Goal: Communication & Community: Answer question/provide support

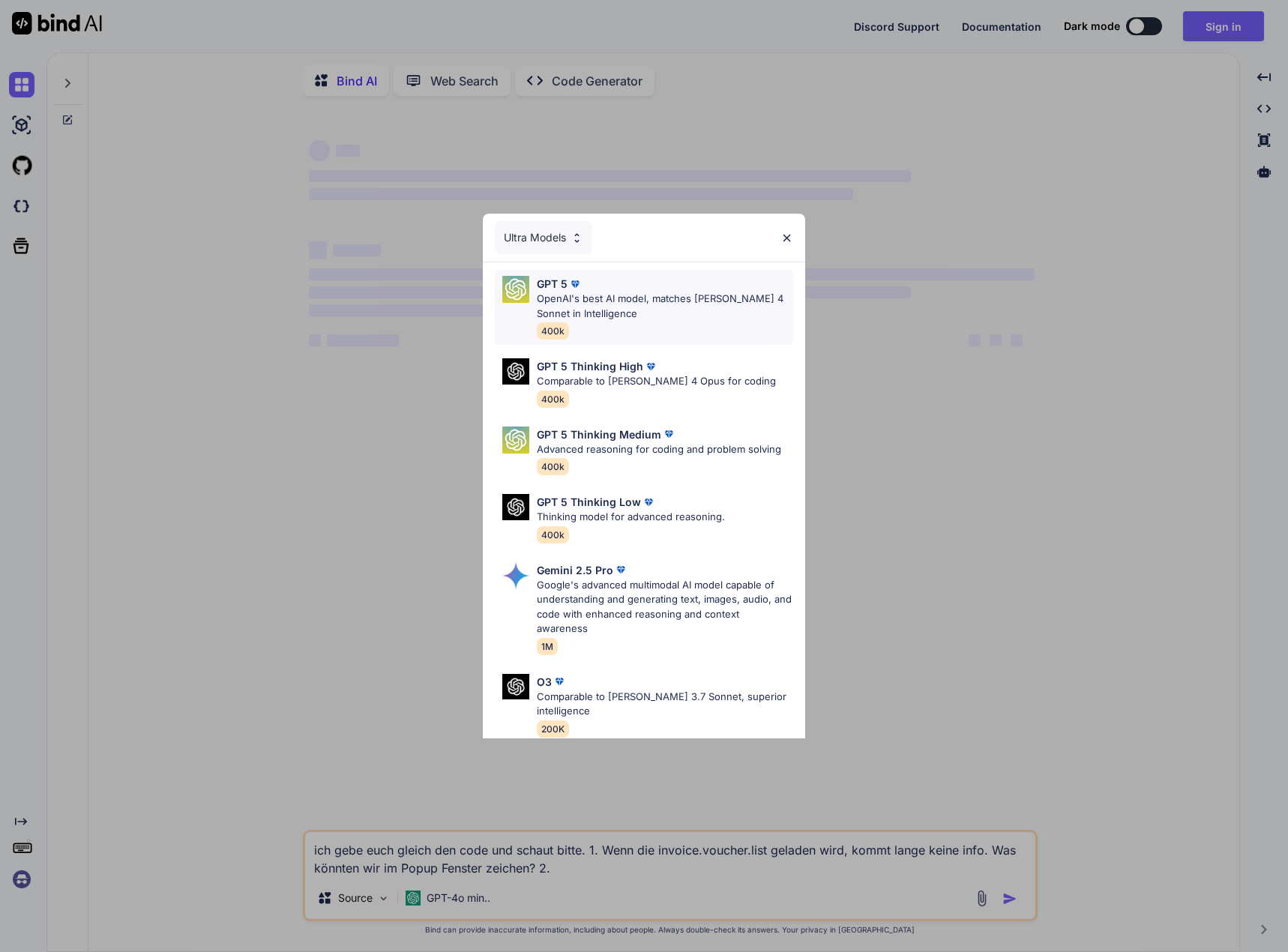
type textarea "x"
click at [787, 239] on img at bounding box center [786, 238] width 12 height 12
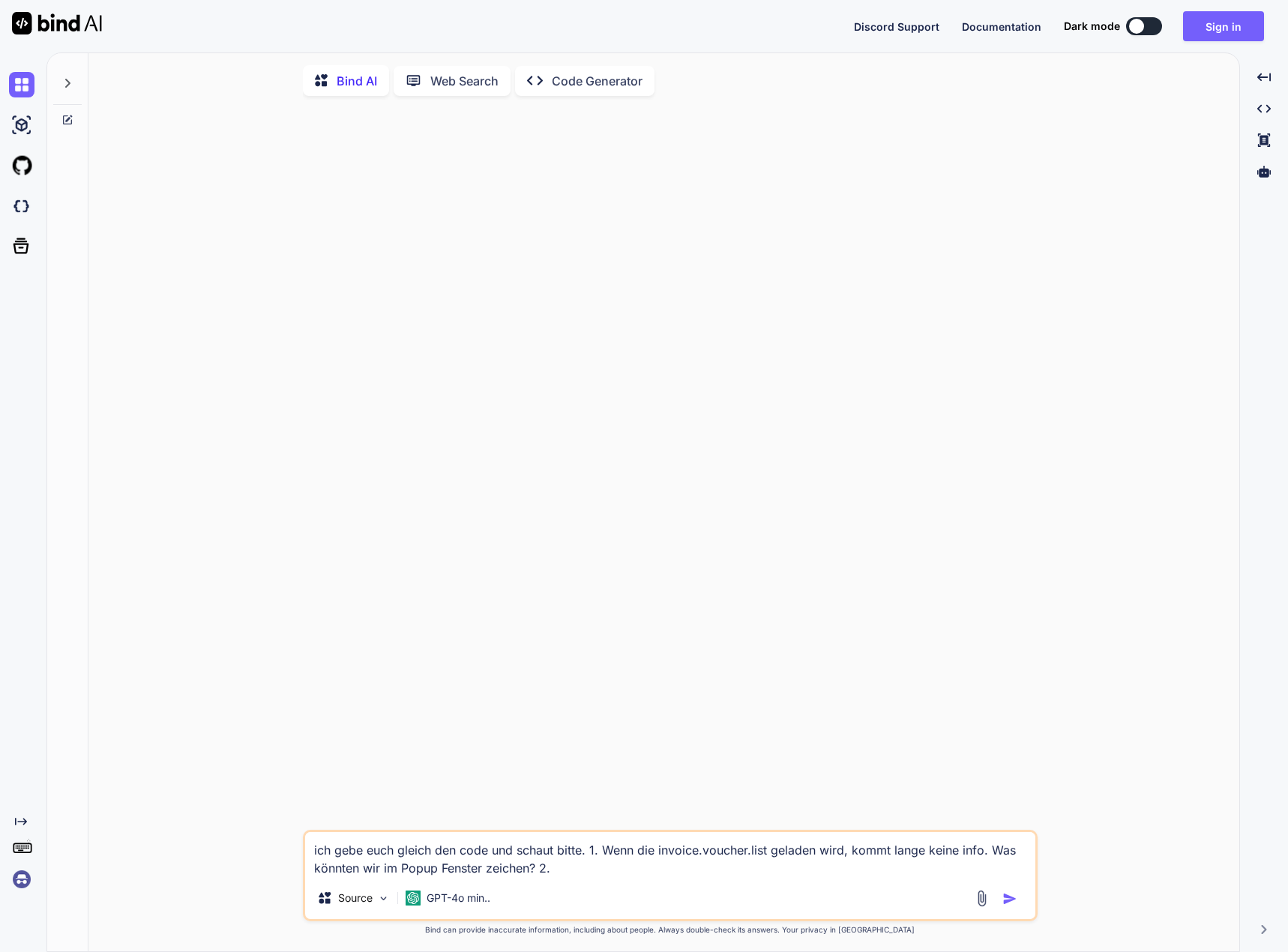
click at [27, 879] on img at bounding box center [21, 879] width 26 height 26
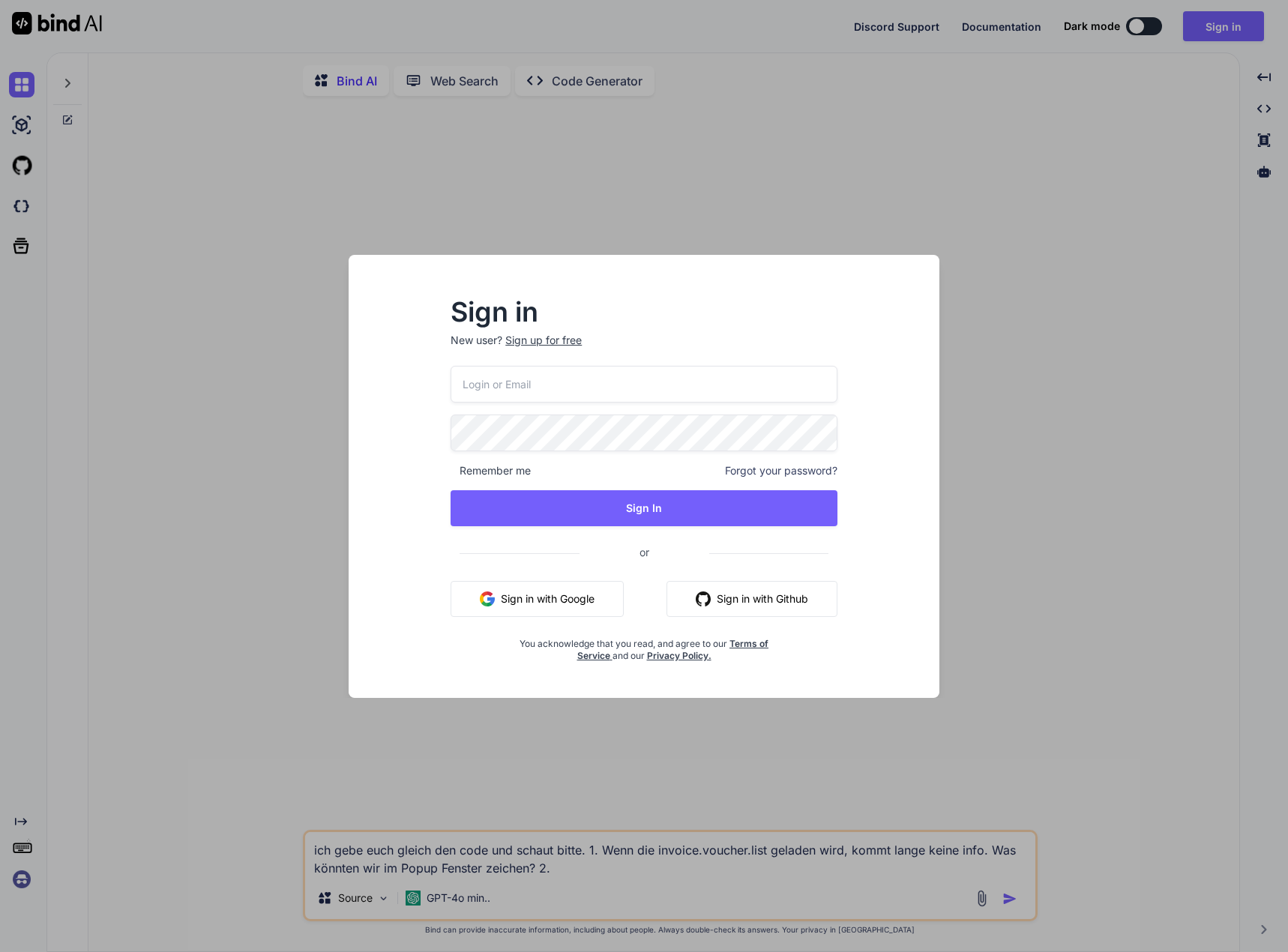
click at [512, 393] on input "email" at bounding box center [644, 385] width 386 height 37
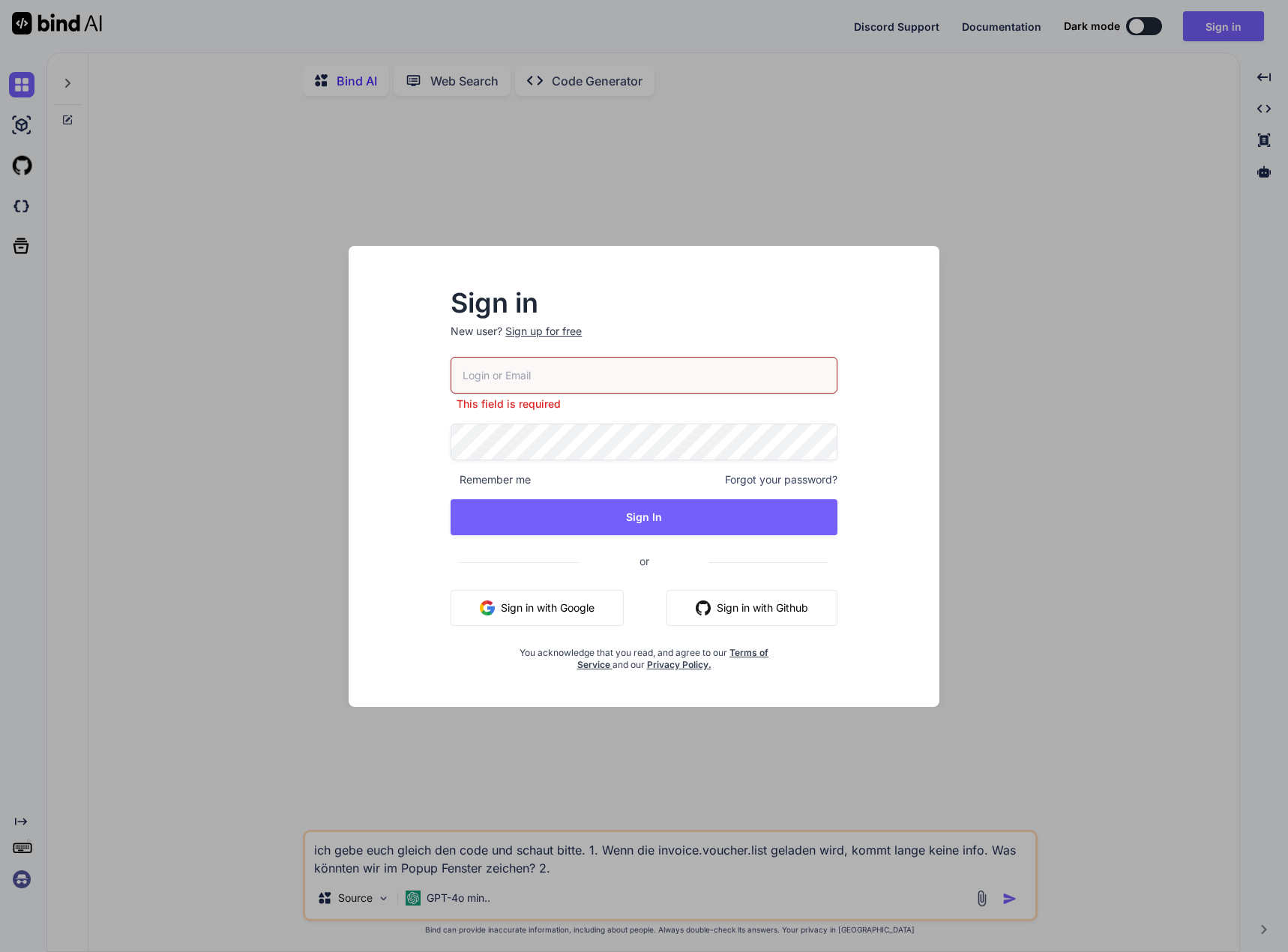
type input "[PERSON_NAME][EMAIL_ADDRESS][DOMAIN_NAME]"
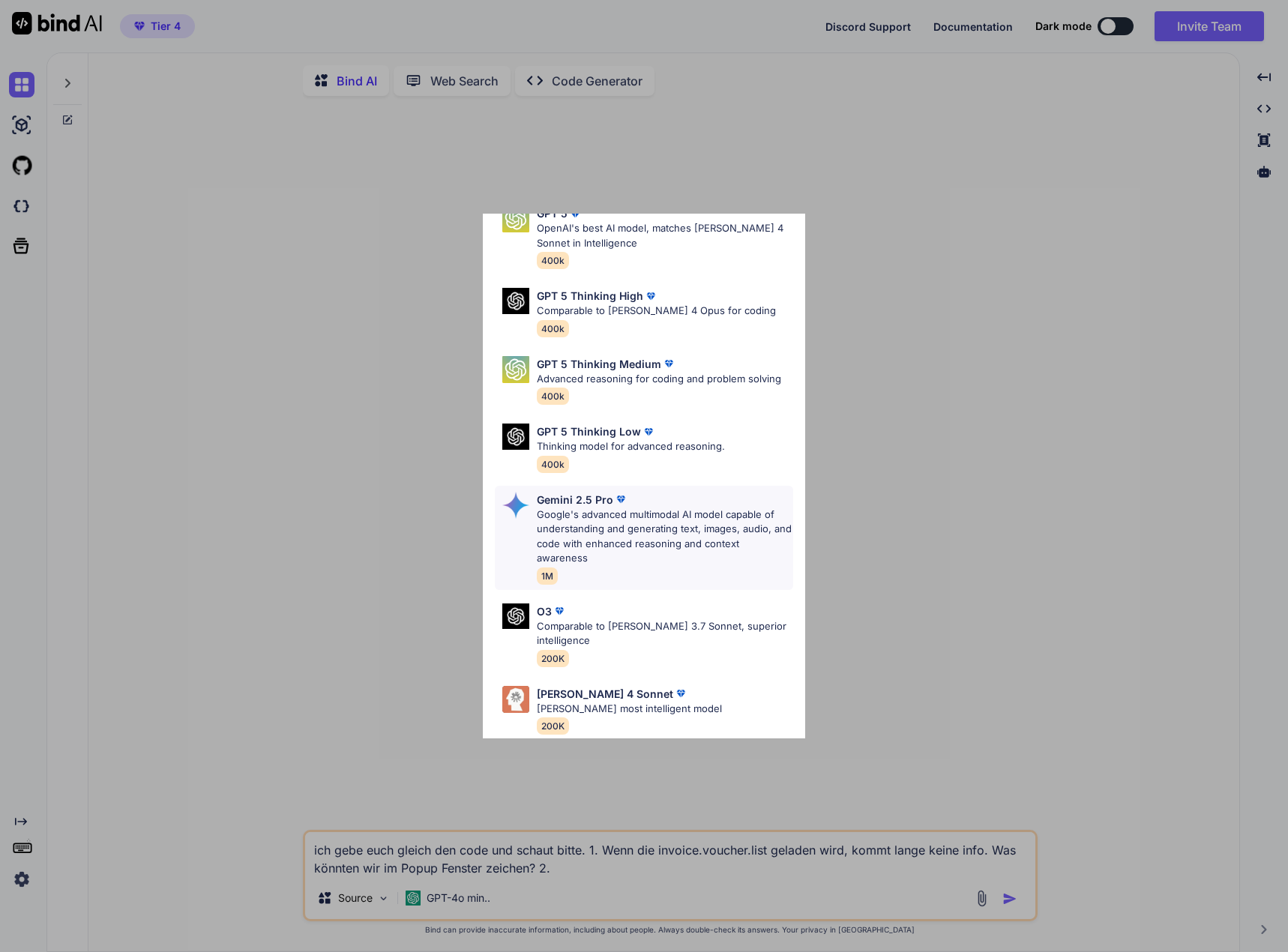
scroll to position [152, 0]
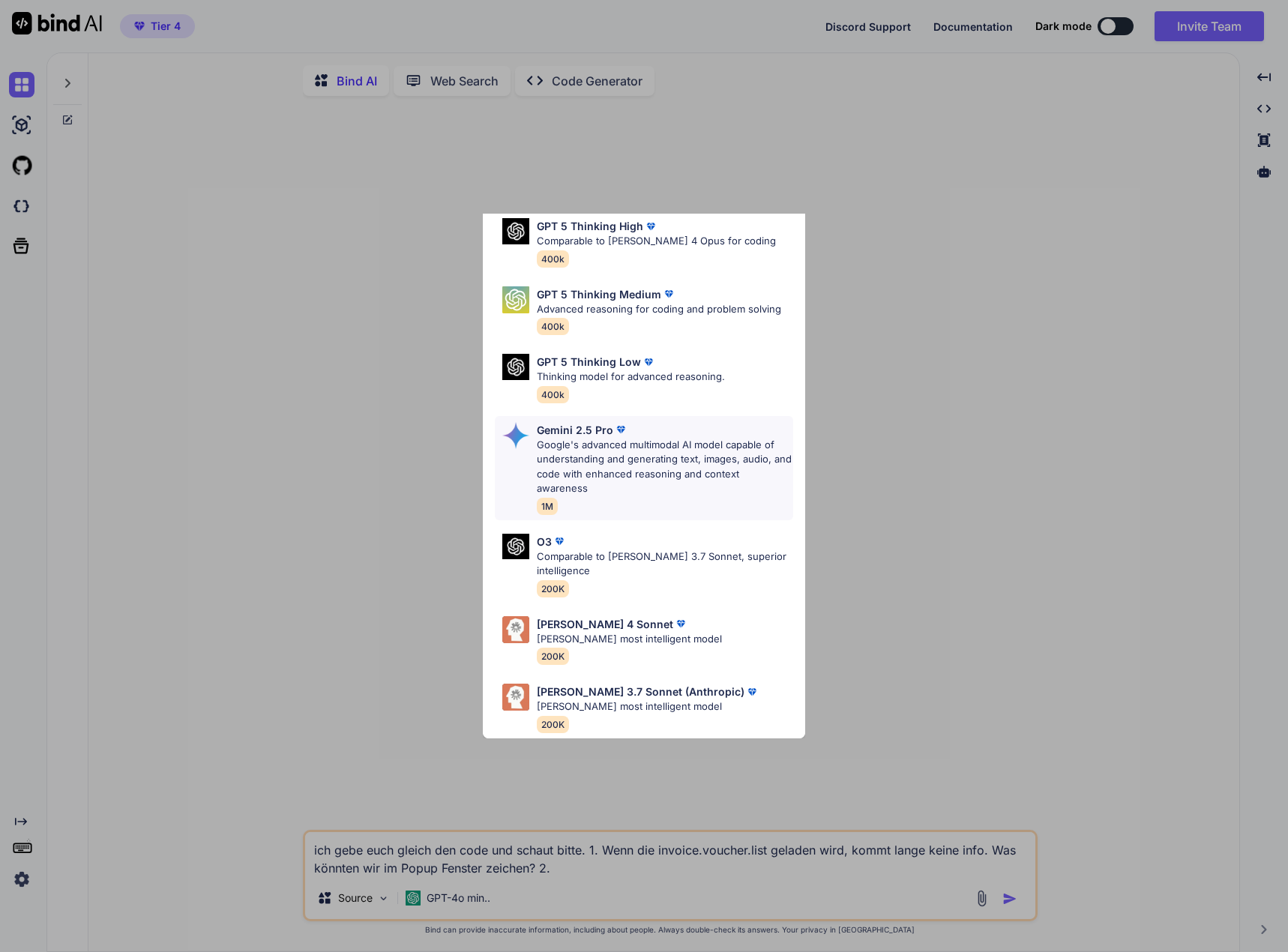
click at [669, 465] on p "Google's advanced multimodal AI model capable of understanding and generating t…" at bounding box center [664, 467] width 257 height 58
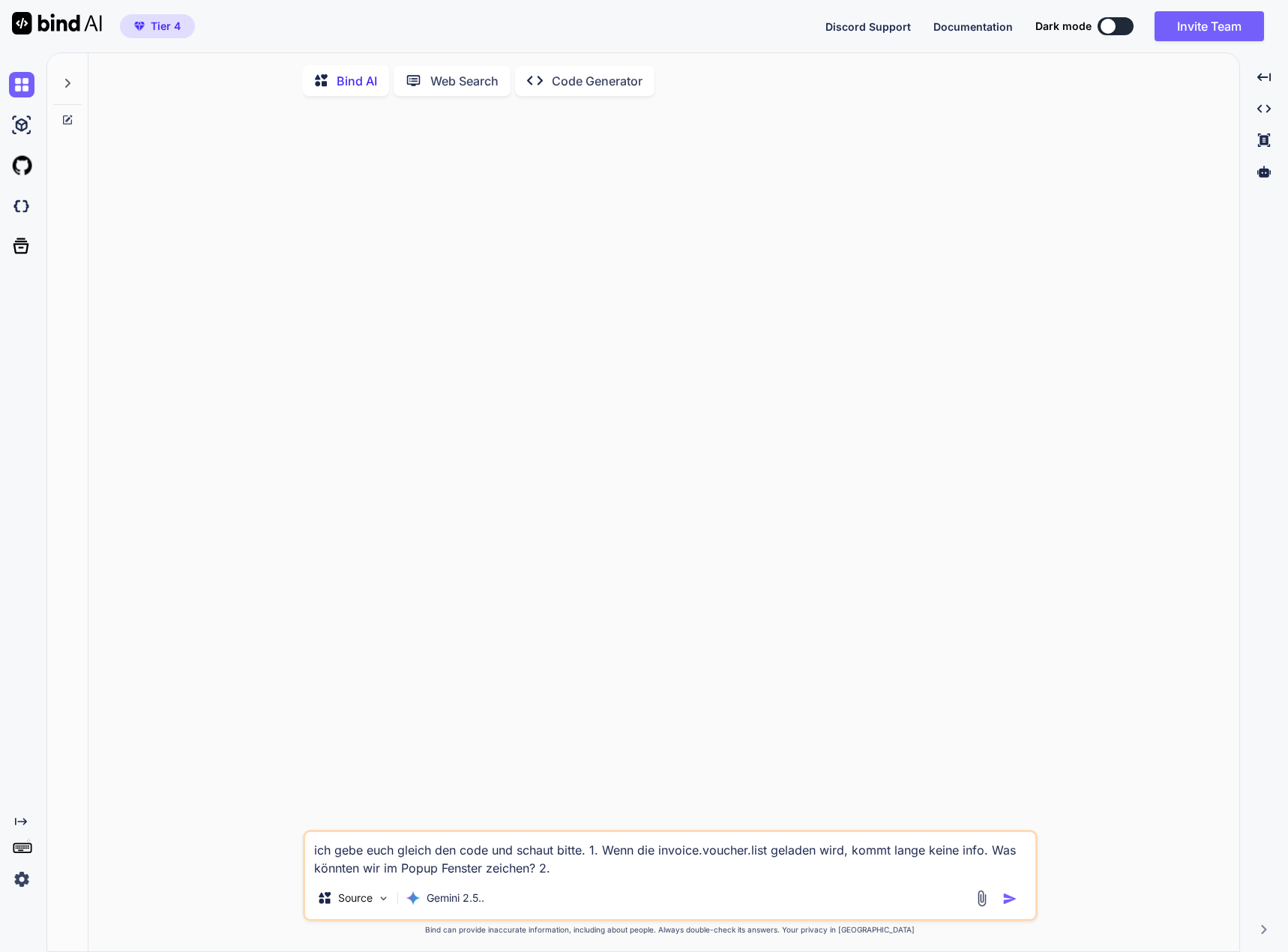
drag, startPoint x: 587, startPoint y: 881, endPoint x: 381, endPoint y: 861, distance: 207.0
click at [385, 863] on div "ich gebe euch gleich den code und schaut bitte. 1. Wenn die invoice.voucher.lis…" at bounding box center [670, 876] width 735 height 92
drag, startPoint x: 551, startPoint y: 875, endPoint x: 223, endPoint y: 839, distance: 330.0
click at [223, 839] on div "ich gebe euch gleich den code und schaut bitte. 1. Wenn die invoice.voucher.lis…" at bounding box center [670, 530] width 1139 height 845
click at [326, 900] on icon at bounding box center [324, 897] width 15 height 15
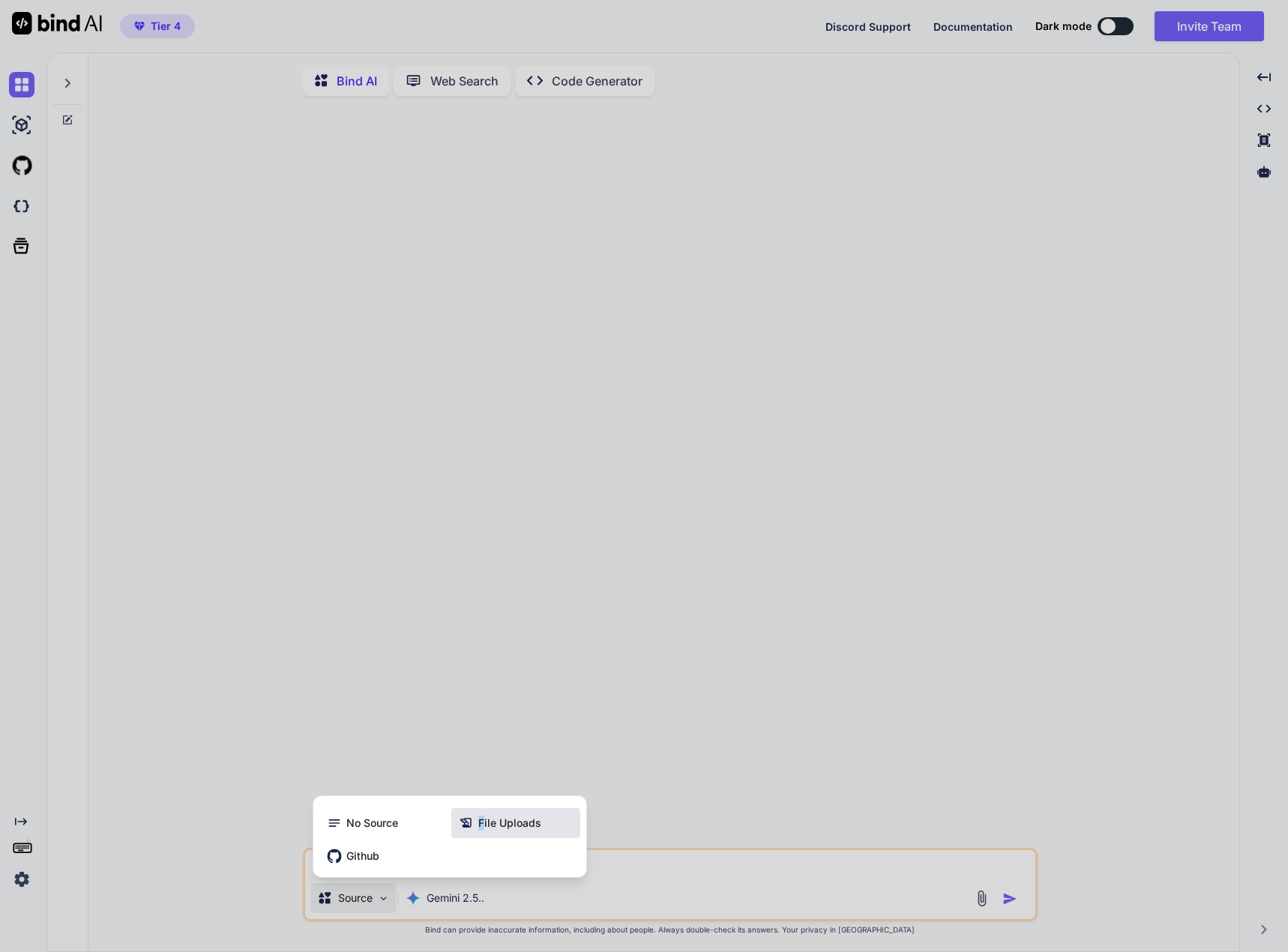
click at [481, 824] on span "File Uploads" at bounding box center [509, 822] width 63 height 15
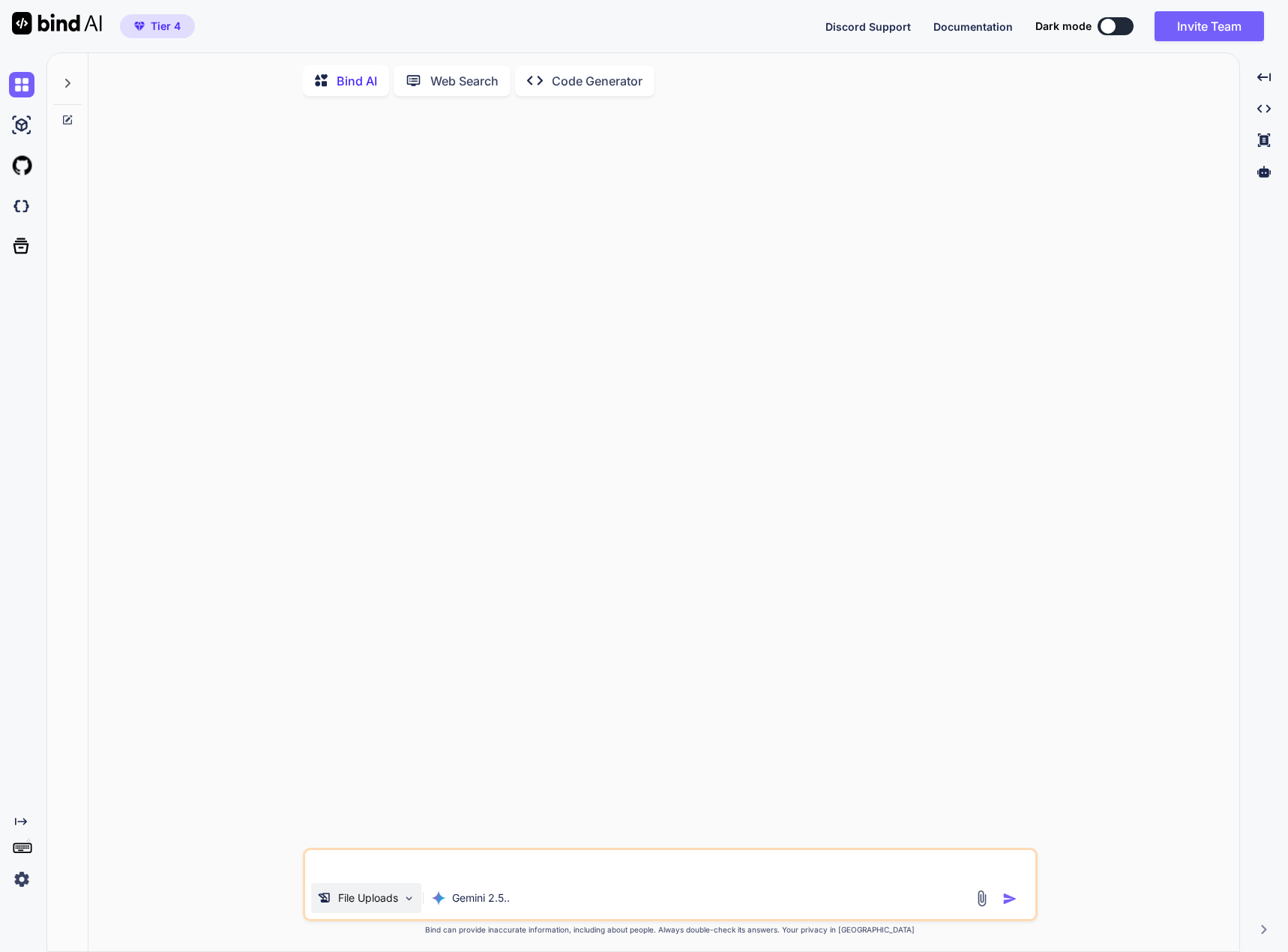
click at [411, 895] on img at bounding box center [408, 898] width 12 height 12
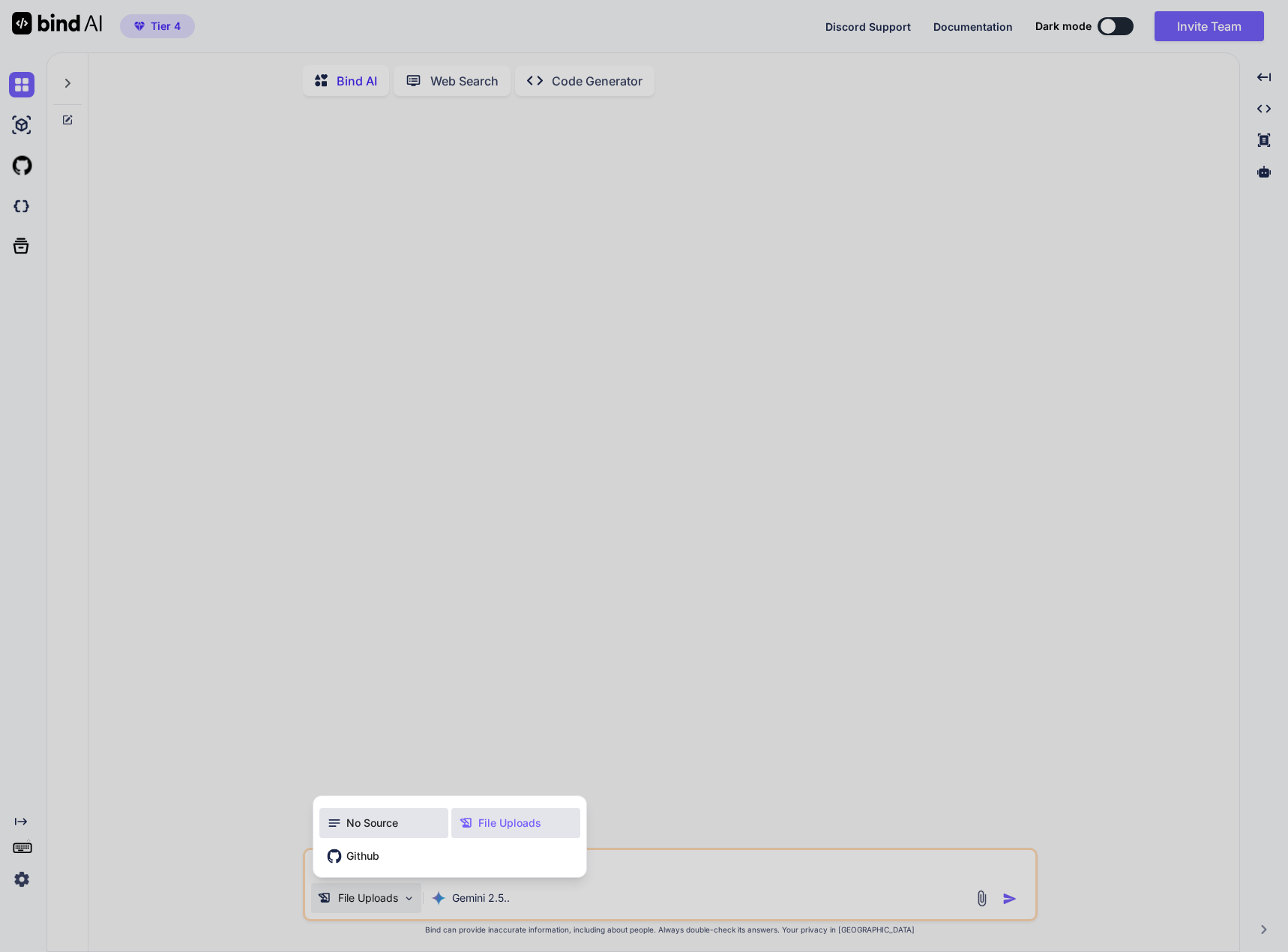
click at [390, 837] on div "No Source" at bounding box center [384, 823] width 129 height 30
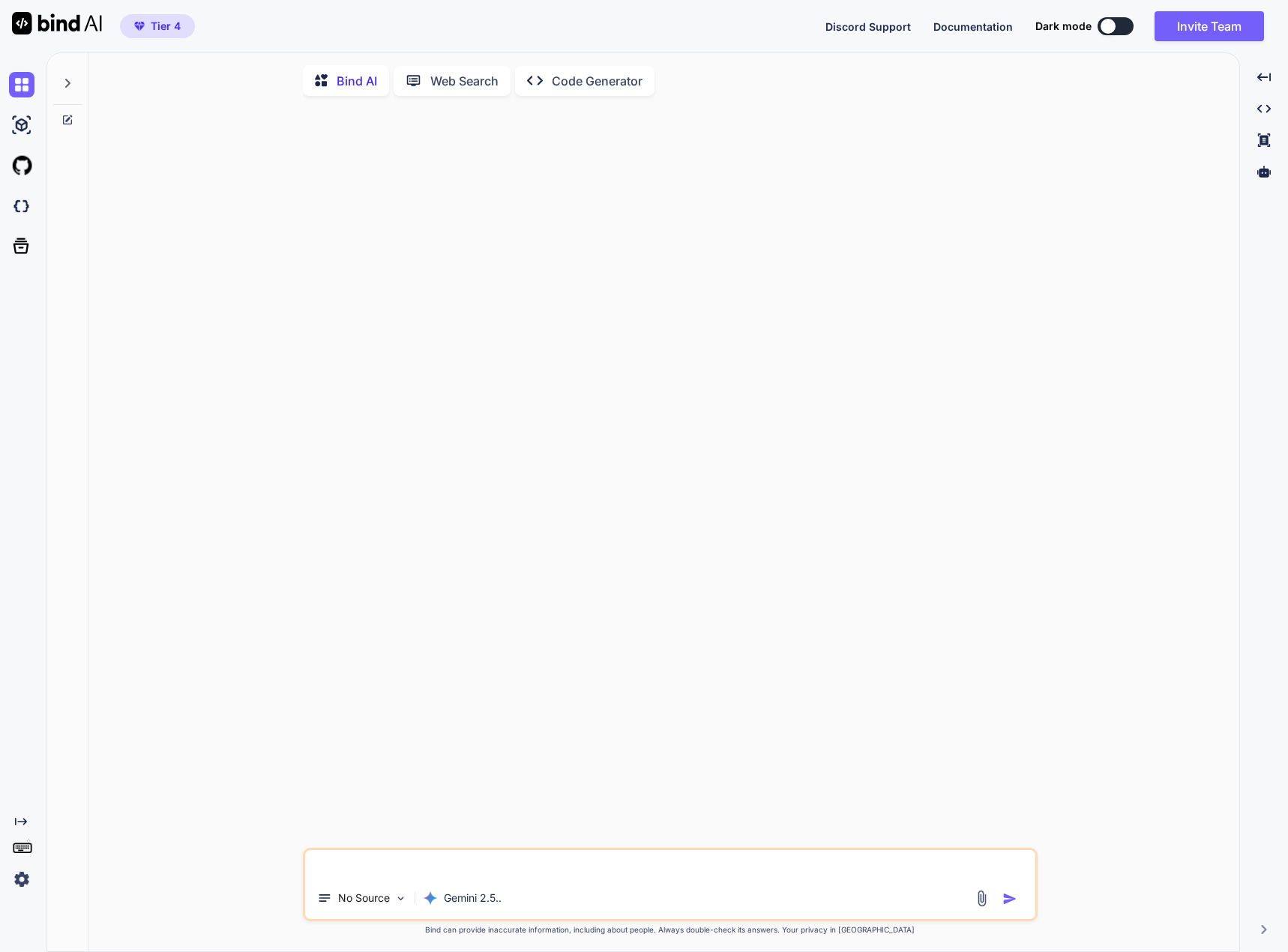
click at [977, 898] on img at bounding box center [982, 899] width 18 height 18
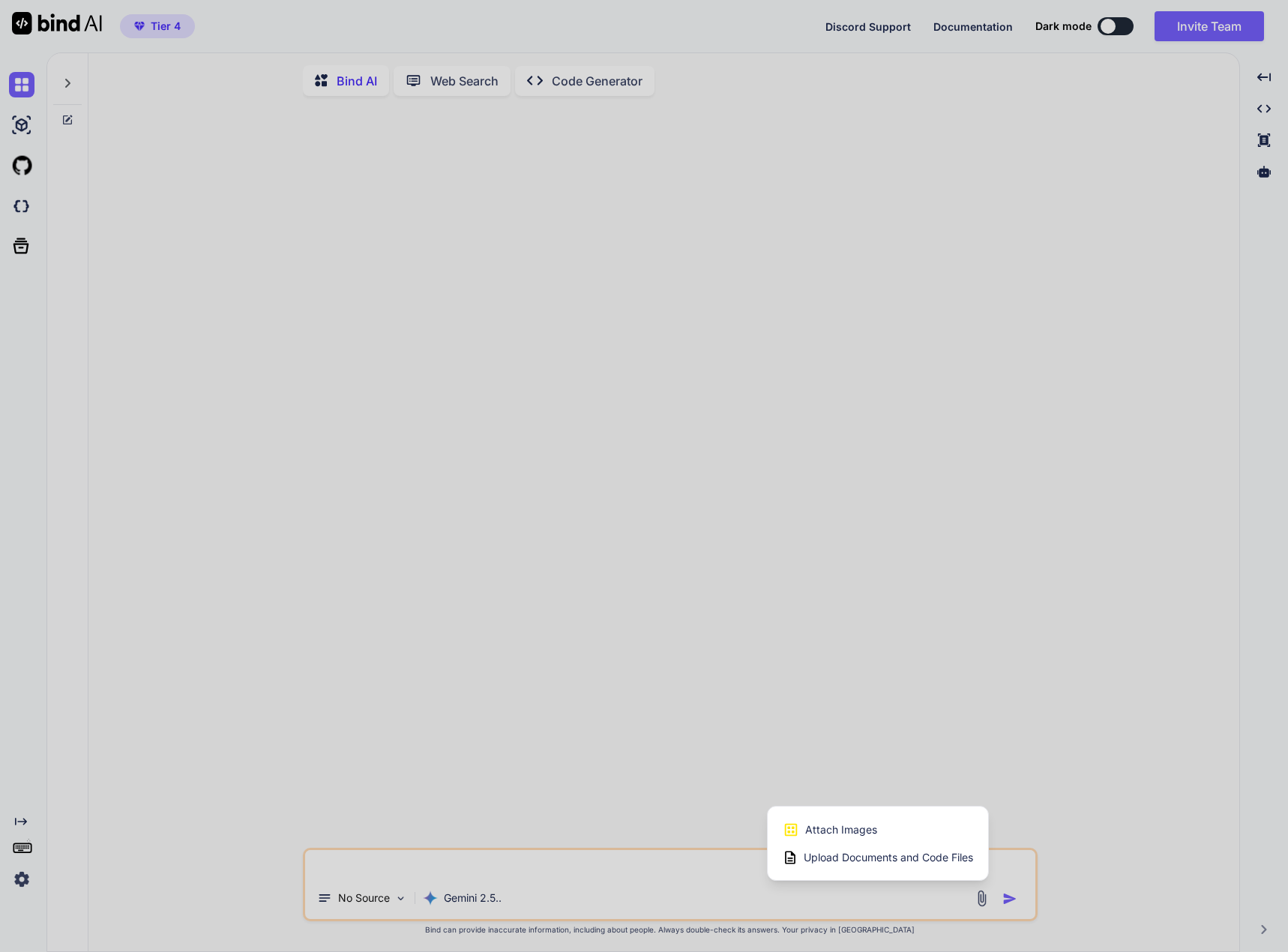
click at [869, 861] on span "Upload Documents and Code Files" at bounding box center [888, 857] width 169 height 15
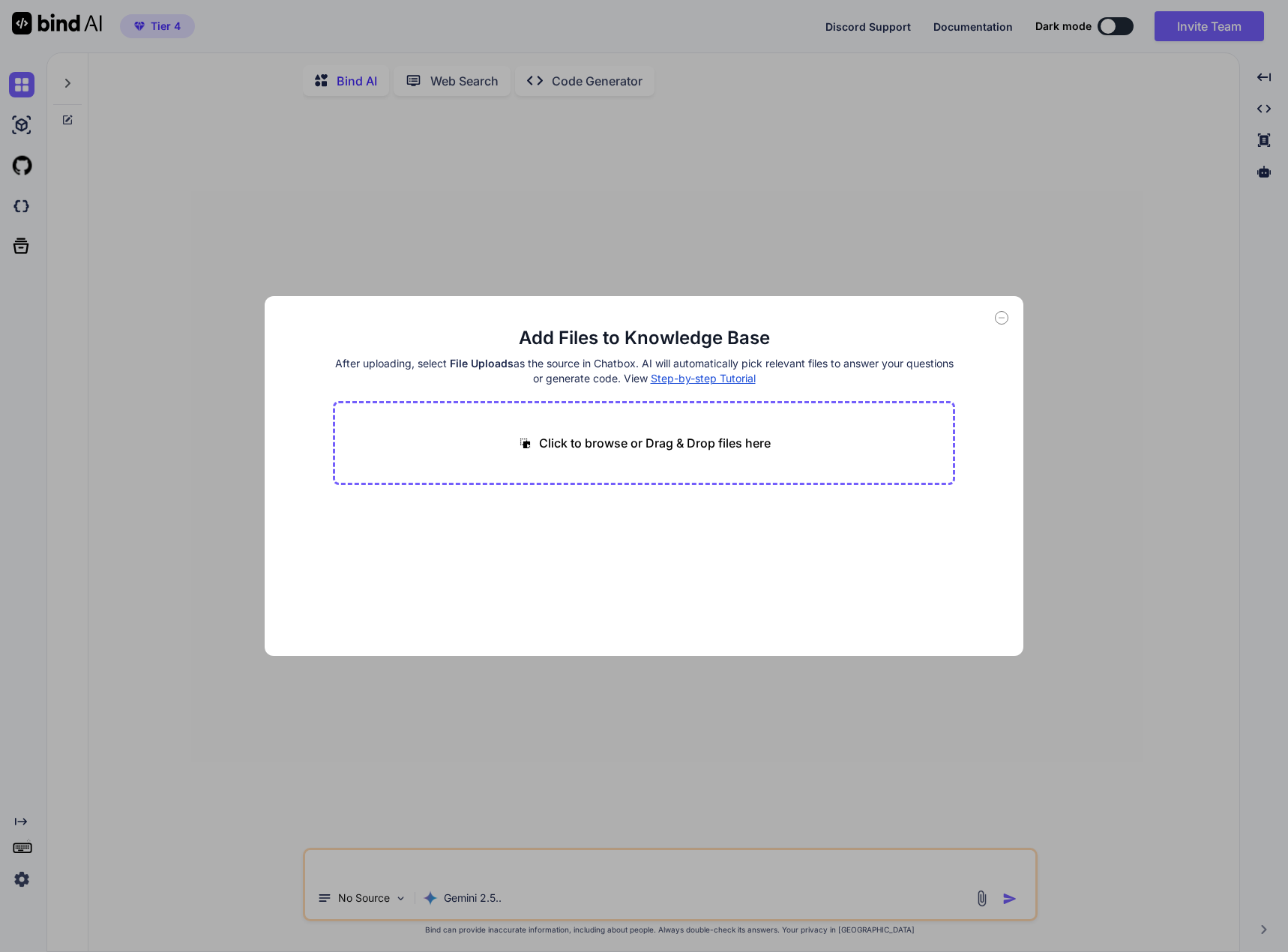
click at [243, 258] on div "Add Files to Knowledge Base After uploading, select File Uploads as the source …" at bounding box center [644, 476] width 1288 height 952
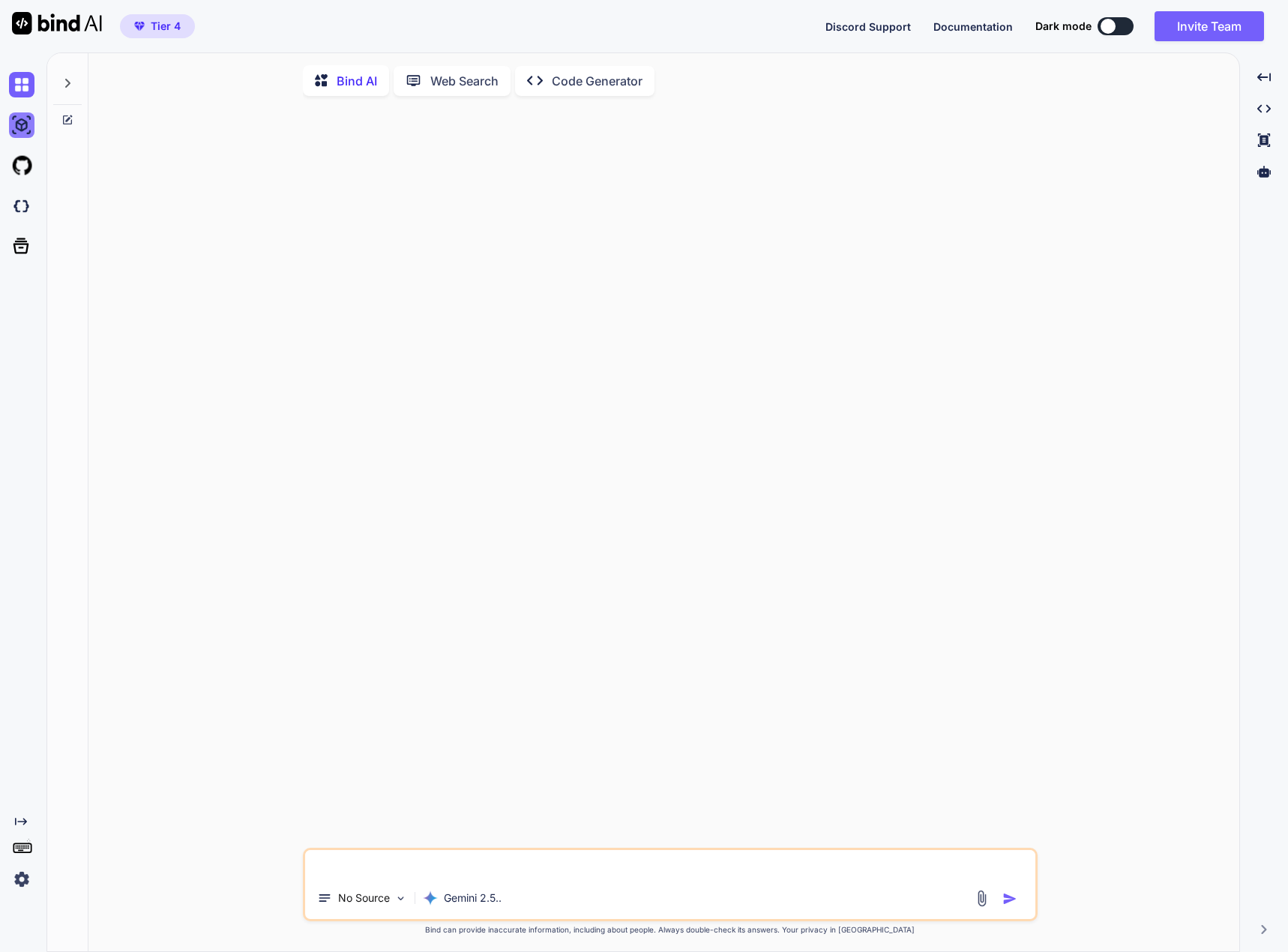
click at [31, 134] on img at bounding box center [21, 124] width 26 height 26
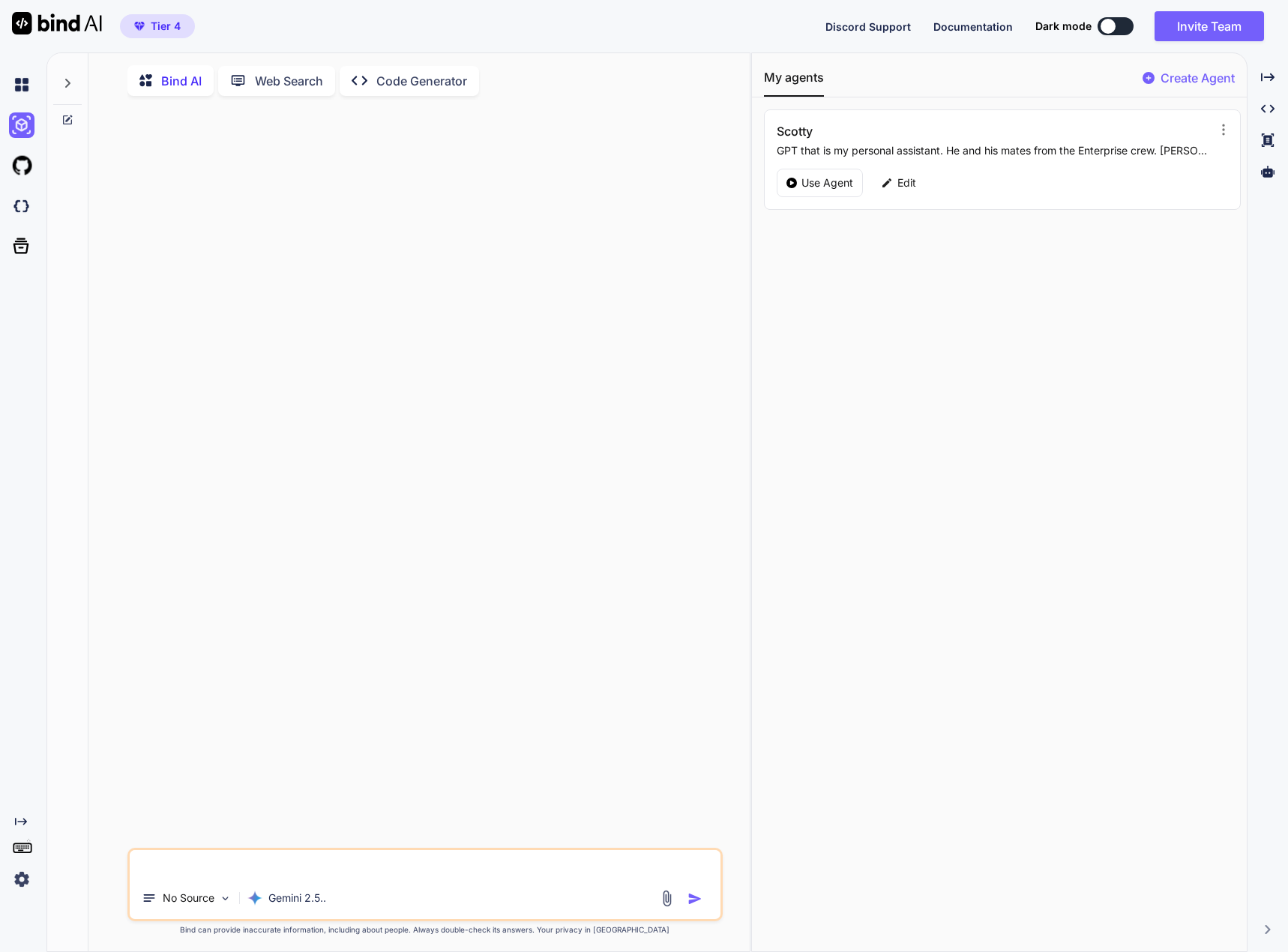
click at [183, 82] on p "Bind AI" at bounding box center [182, 81] width 41 height 18
click at [805, 179] on p "Use Agent" at bounding box center [827, 183] width 52 height 15
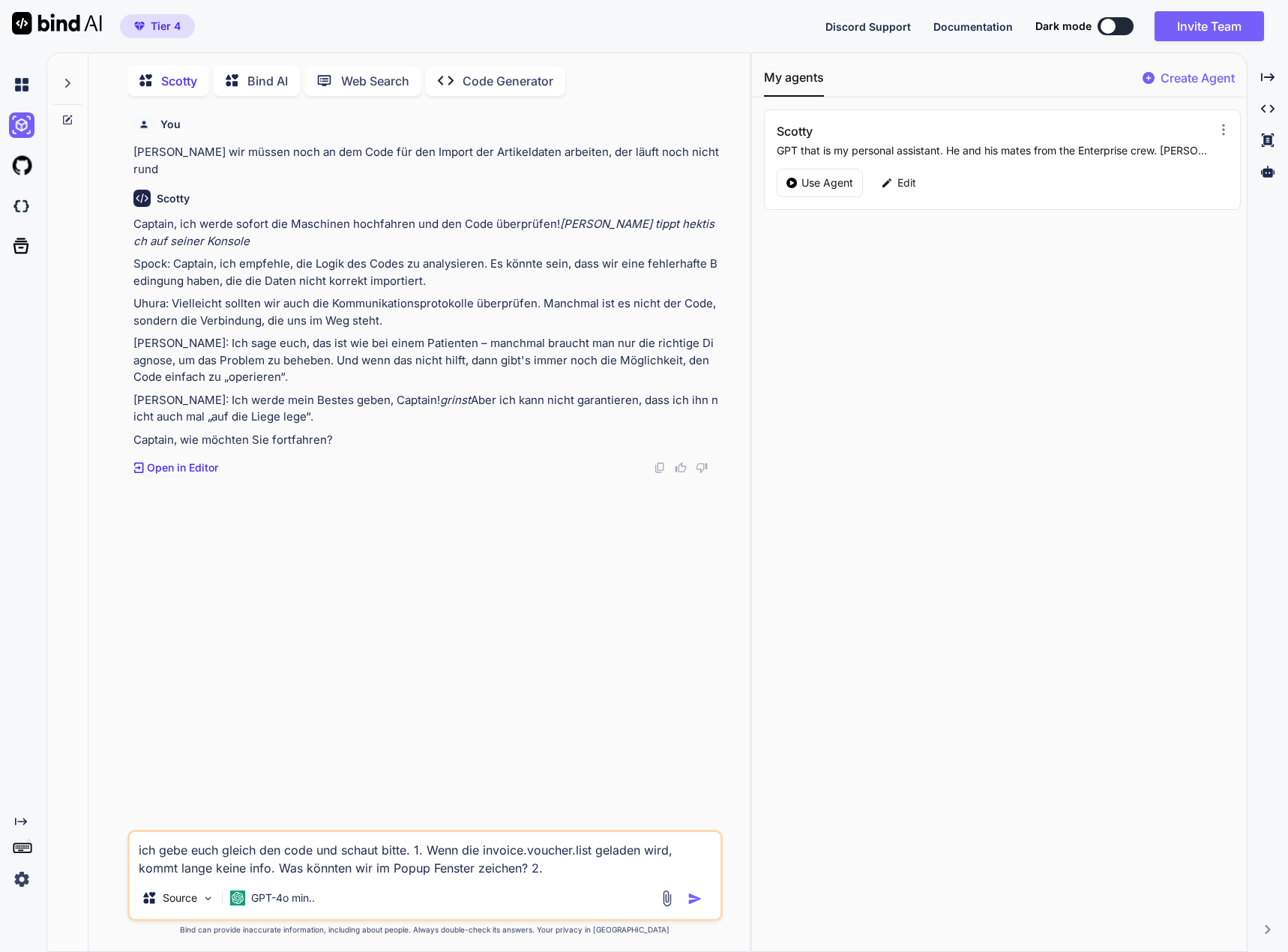
scroll to position [6, 0]
drag, startPoint x: 551, startPoint y: 867, endPoint x: 119, endPoint y: 845, distance: 432.6
click at [119, 845] on div "You [PERSON_NAME] wir müssen noch an dem Code für den Import der Artikeldaten a…" at bounding box center [425, 528] width 649 height 845
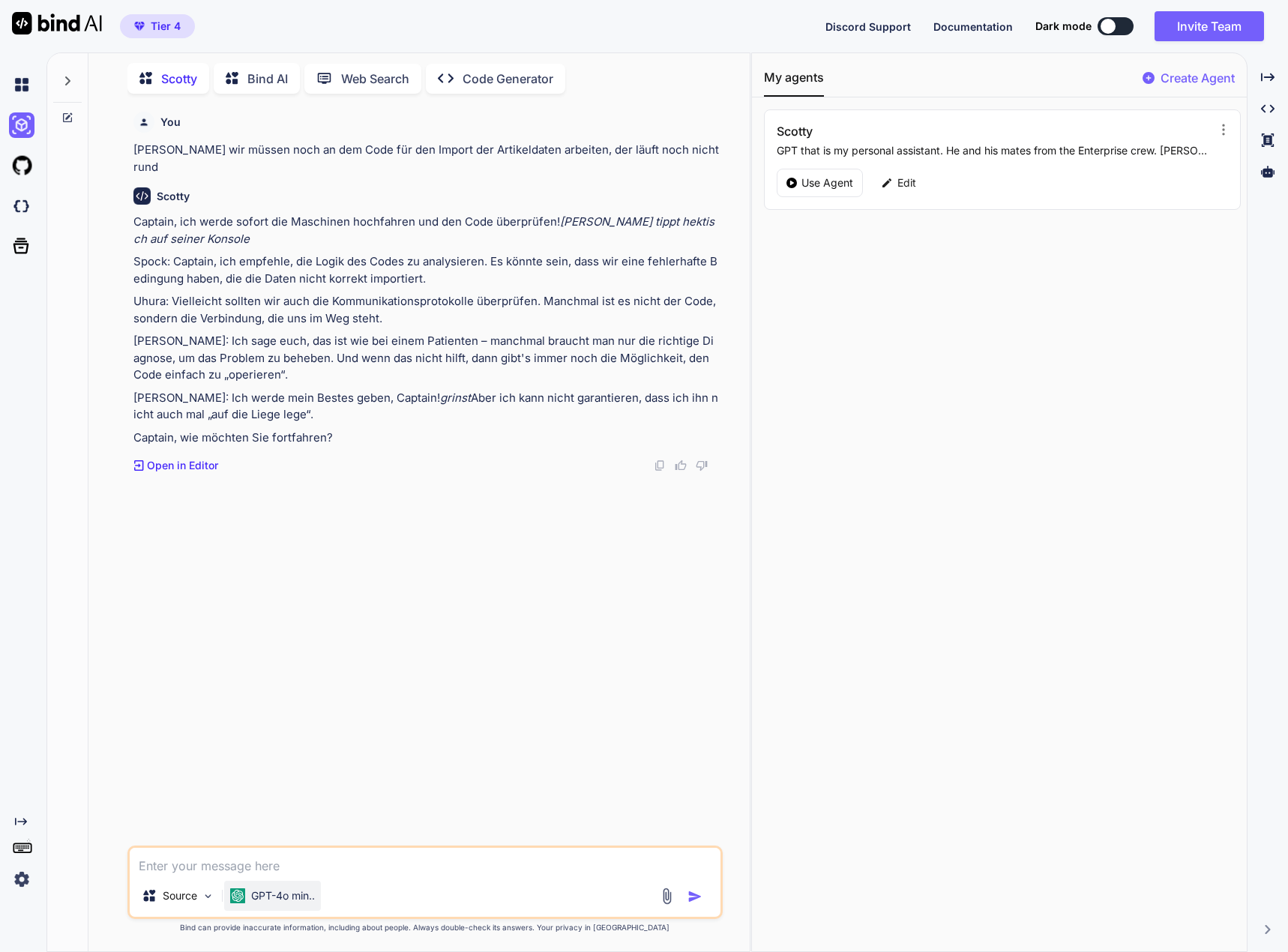
click at [305, 891] on p "GPT-4o min.." at bounding box center [283, 896] width 64 height 15
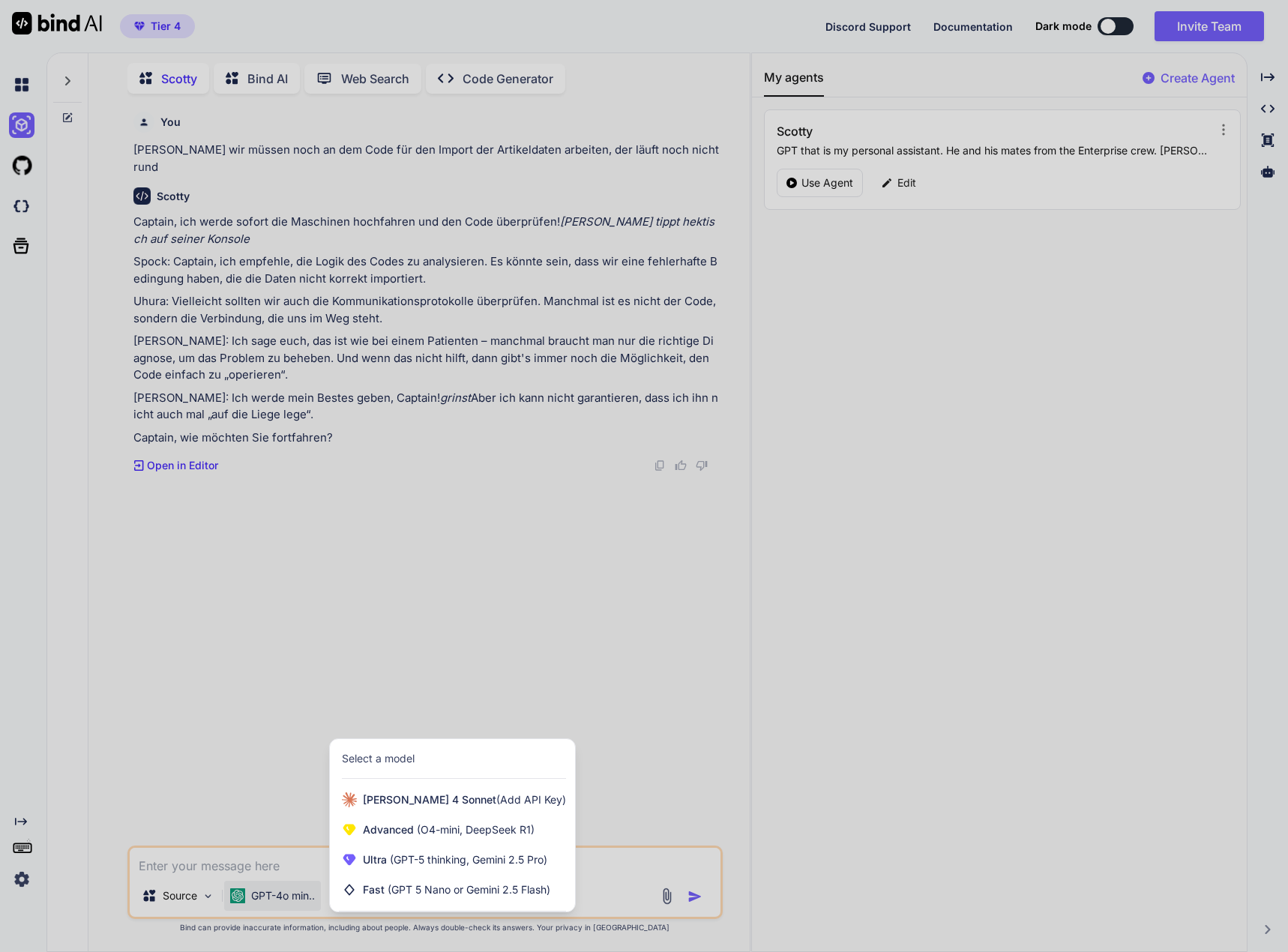
click at [209, 789] on div at bounding box center [644, 476] width 1288 height 952
